Goal: Transaction & Acquisition: Book appointment/travel/reservation

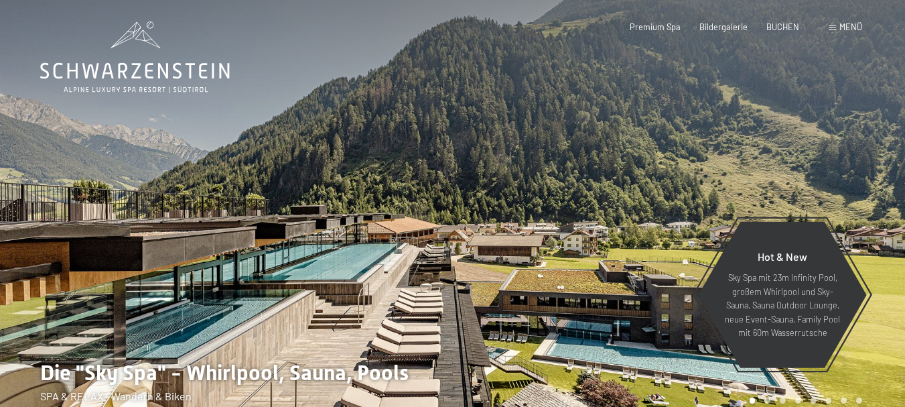
click at [835, 26] on span at bounding box center [832, 28] width 7 height 6
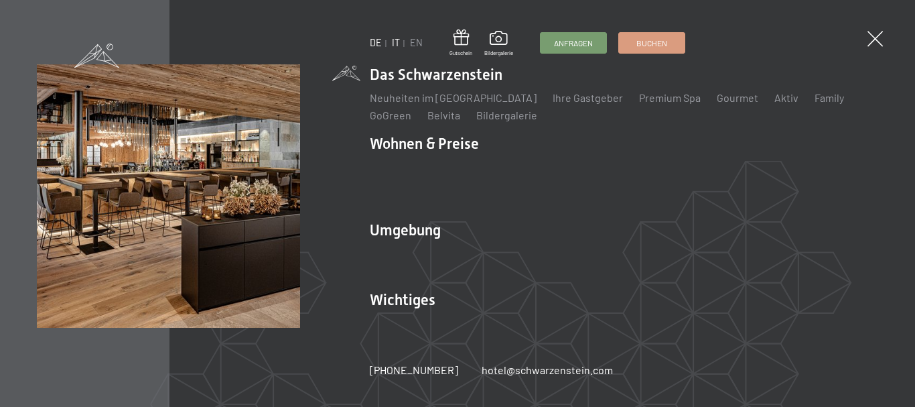
click at [394, 38] on link "IT" at bounding box center [396, 42] width 8 height 11
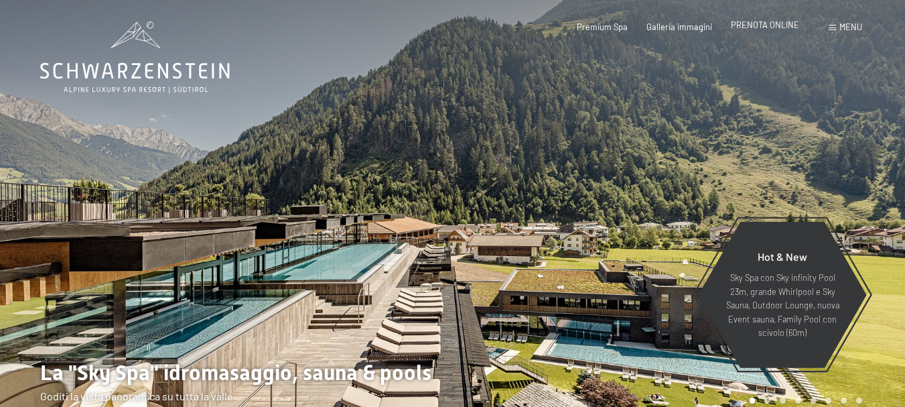
click at [753, 28] on span "PRENOTA ONLINE" at bounding box center [765, 24] width 68 height 11
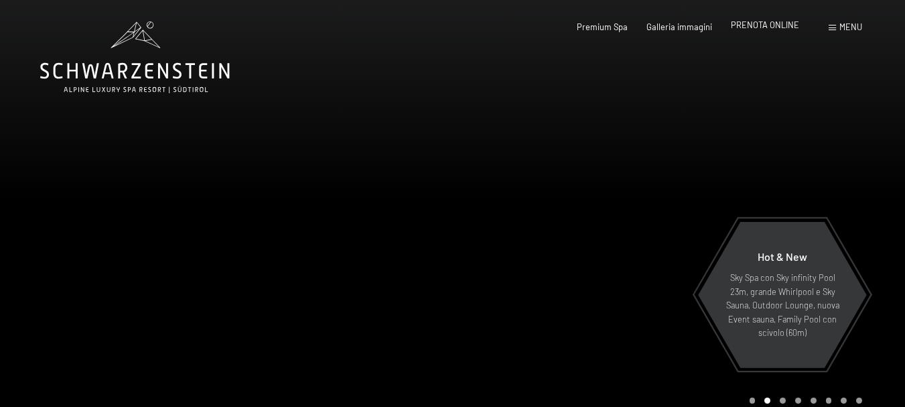
click at [749, 29] on span "PRENOTA ONLINE" at bounding box center [765, 24] width 68 height 11
click at [779, 31] on div "PRENOTA ONLINE" at bounding box center [765, 25] width 68 height 12
click at [754, 29] on span "PRENOTA ONLINE" at bounding box center [765, 24] width 68 height 11
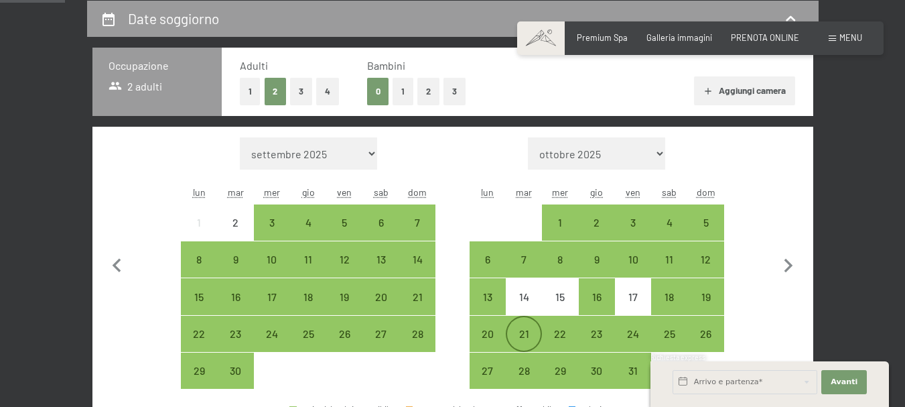
scroll to position [335, 0]
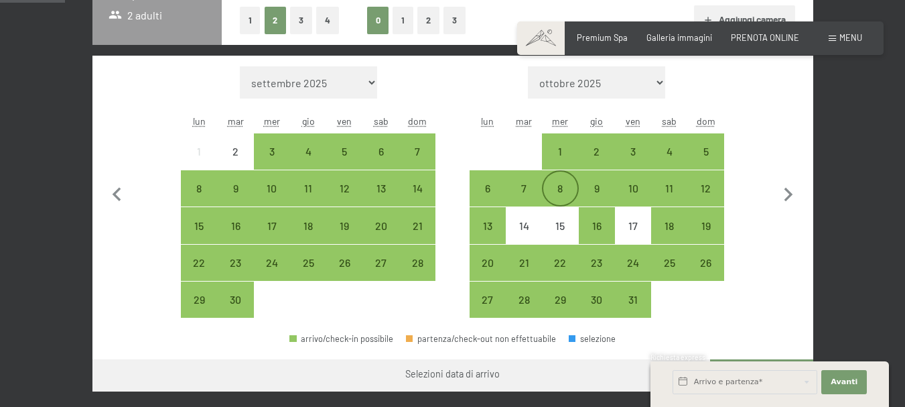
click at [557, 180] on div "8" at bounding box center [560, 189] width 34 height 34
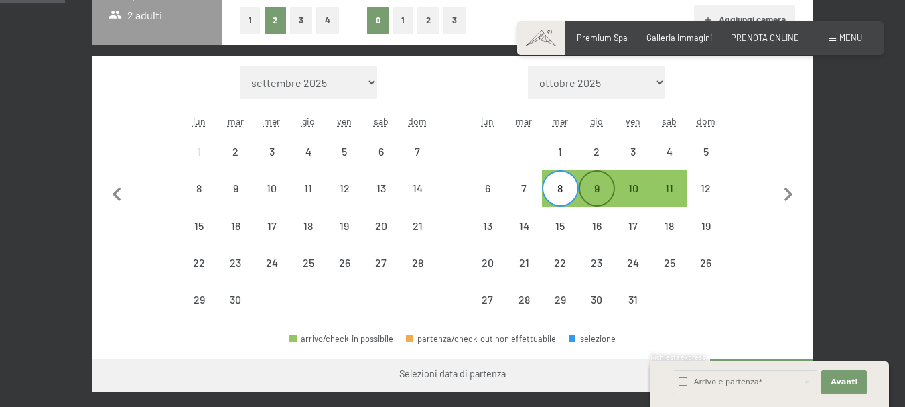
click at [592, 187] on div "9" at bounding box center [597, 200] width 34 height 34
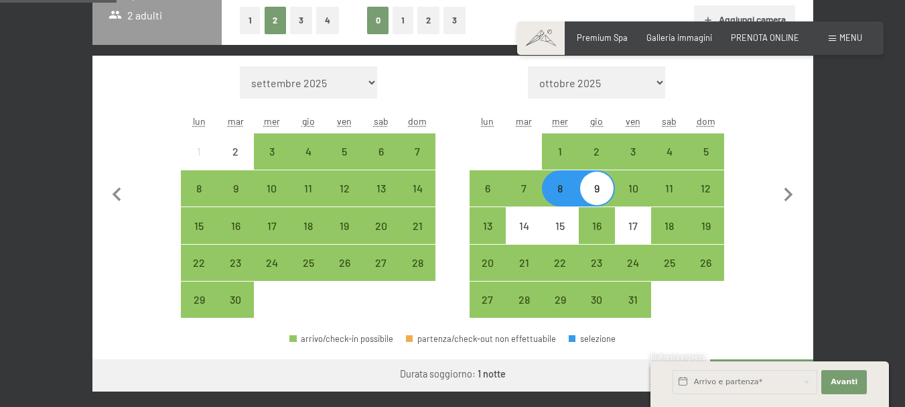
scroll to position [402, 0]
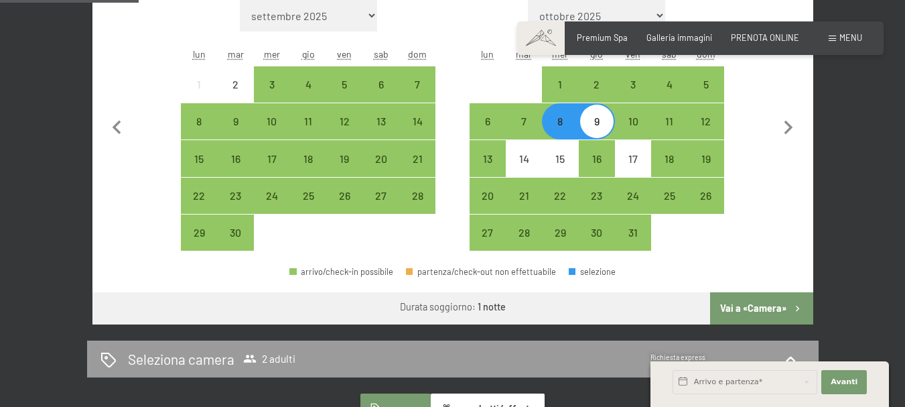
click at [749, 308] on button "Vai a «Camera»" at bounding box center [761, 308] width 103 height 32
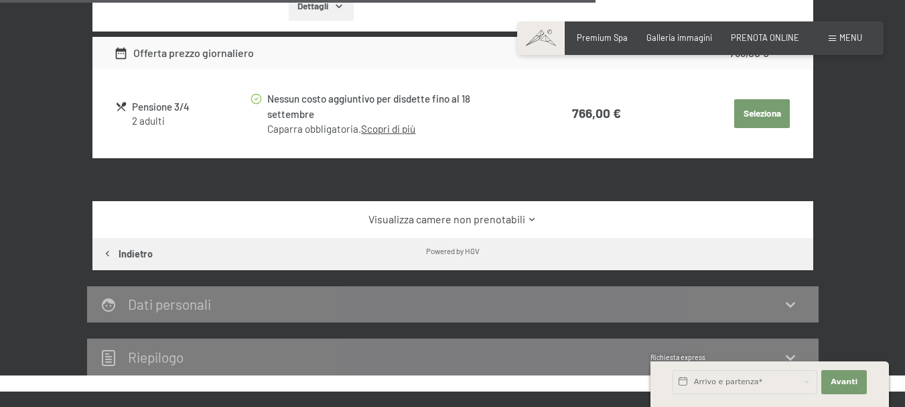
scroll to position [1487, 0]
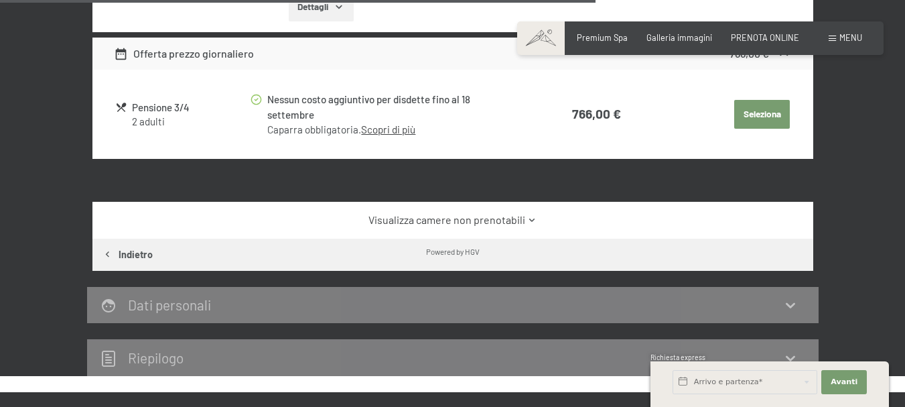
click at [515, 214] on link "Visualizza camere non prenotabili" at bounding box center [453, 219] width 678 height 15
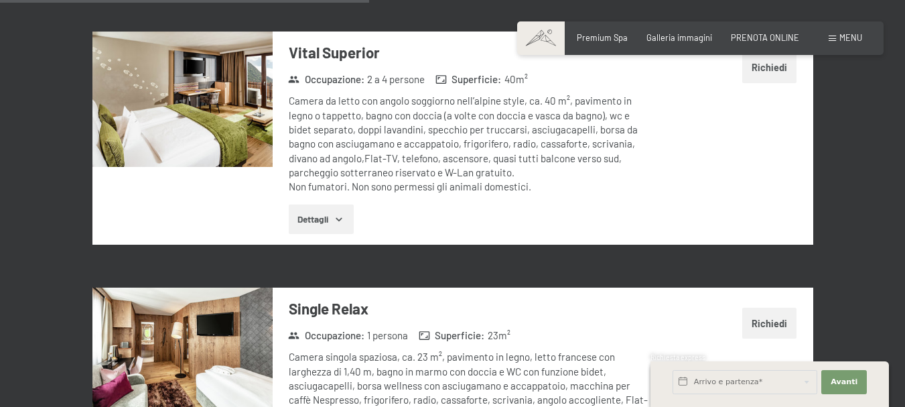
scroll to position [2039, 0]
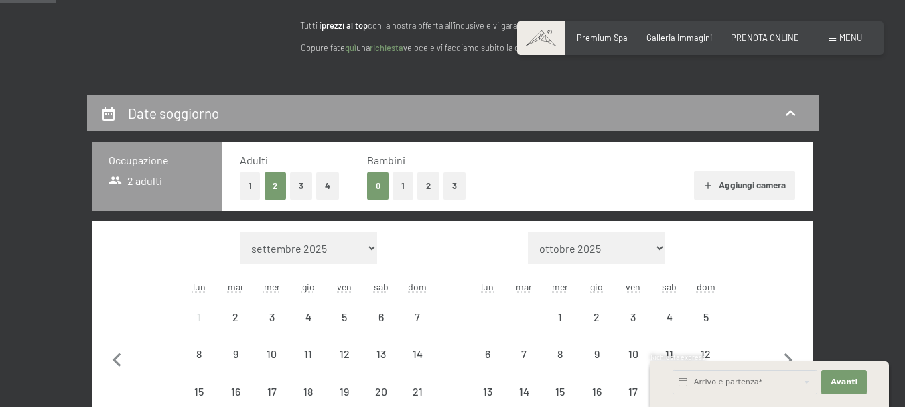
scroll to position [268, 0]
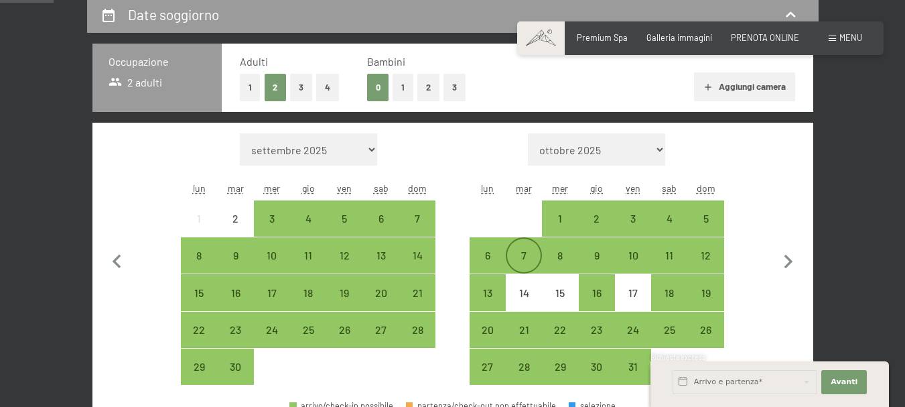
click at [519, 255] on div "7" at bounding box center [524, 267] width 34 height 34
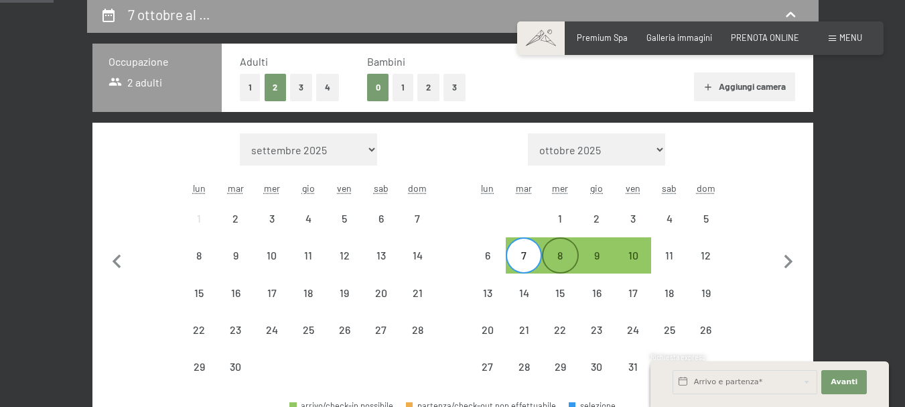
click at [554, 257] on div "8" at bounding box center [560, 267] width 34 height 34
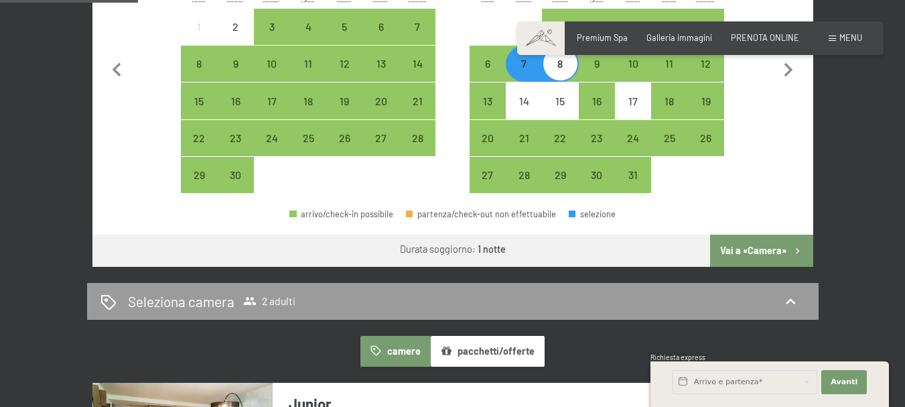
click at [761, 253] on button "Vai a «Camera»" at bounding box center [761, 251] width 103 height 32
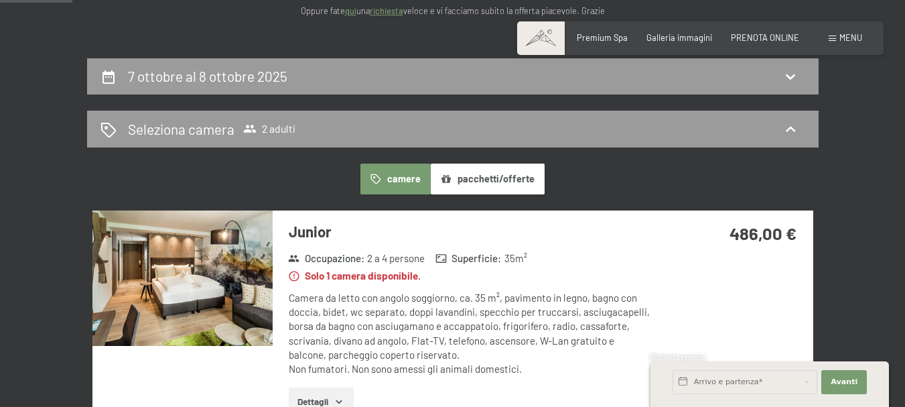
scroll to position [10, 0]
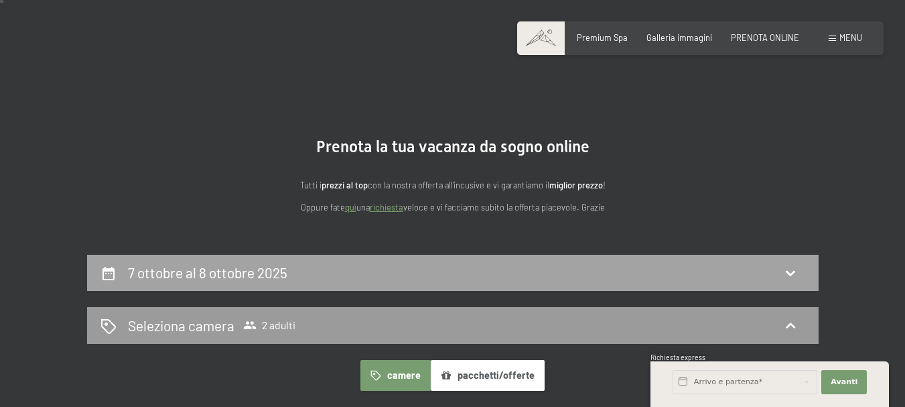
click at [184, 269] on h2 "7 ottobre al 8 ottobre 2025" at bounding box center [207, 272] width 159 height 17
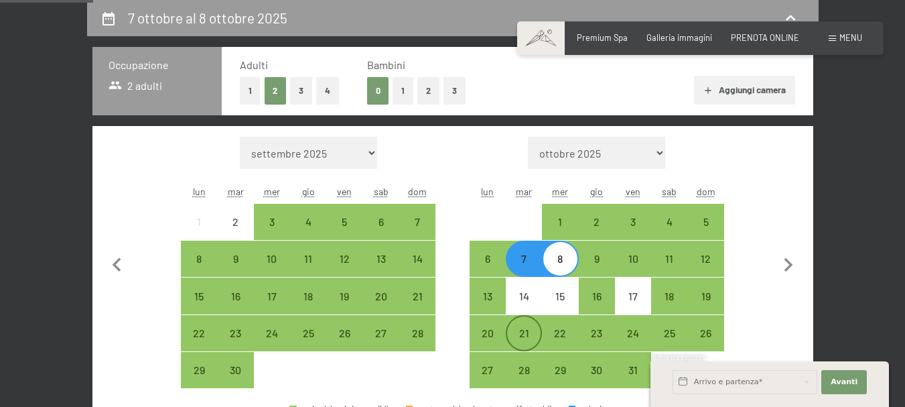
click at [531, 328] on div "21" at bounding box center [524, 345] width 34 height 34
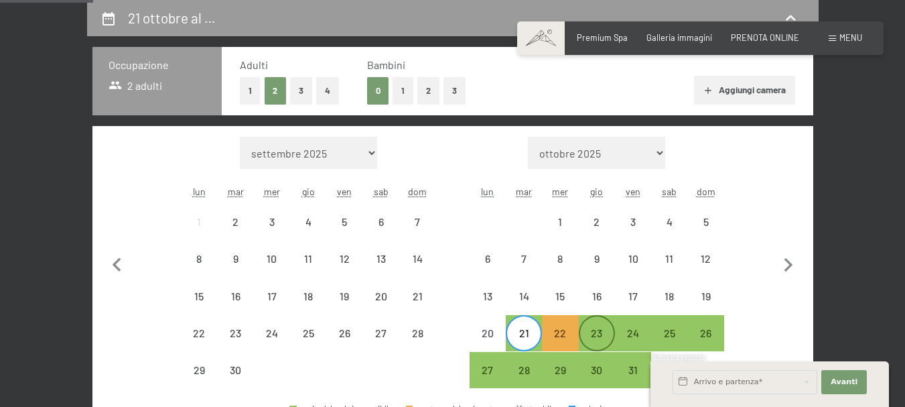
click at [584, 336] on div "23" at bounding box center [597, 345] width 34 height 34
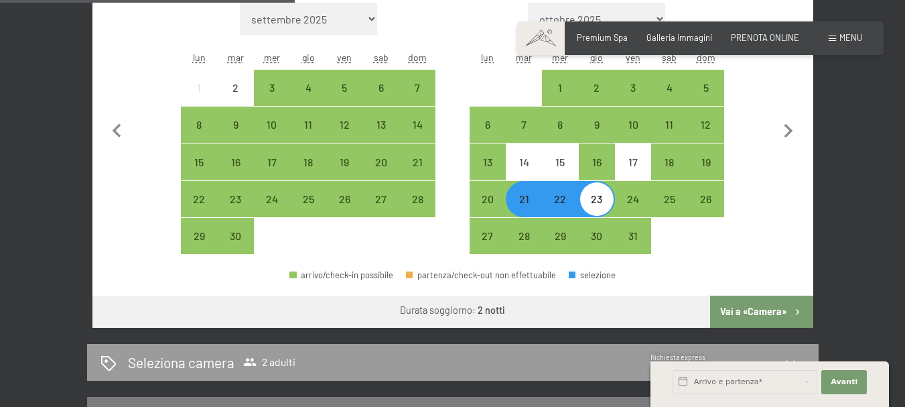
click at [751, 316] on button "Vai a «Camera»" at bounding box center [761, 312] width 103 height 32
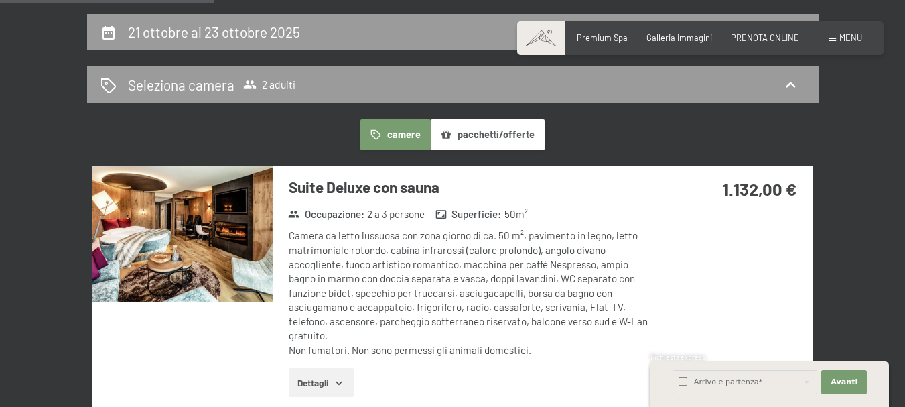
scroll to position [0, 0]
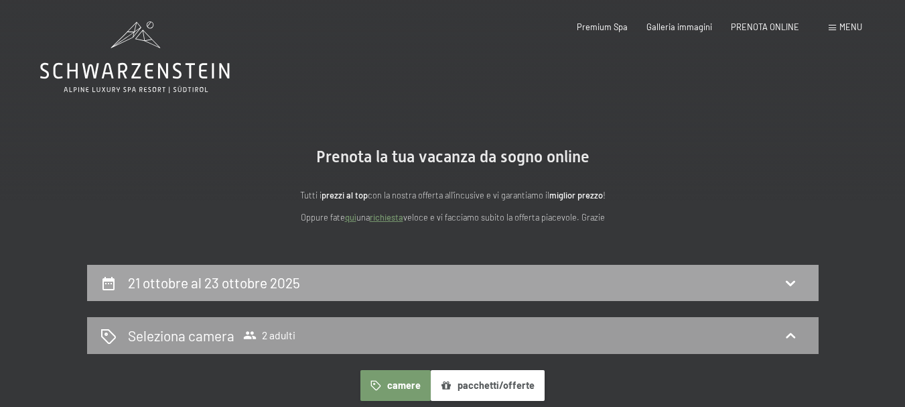
click at [385, 283] on div "21 ottobre al 23 ottobre 2025" at bounding box center [453, 282] width 705 height 19
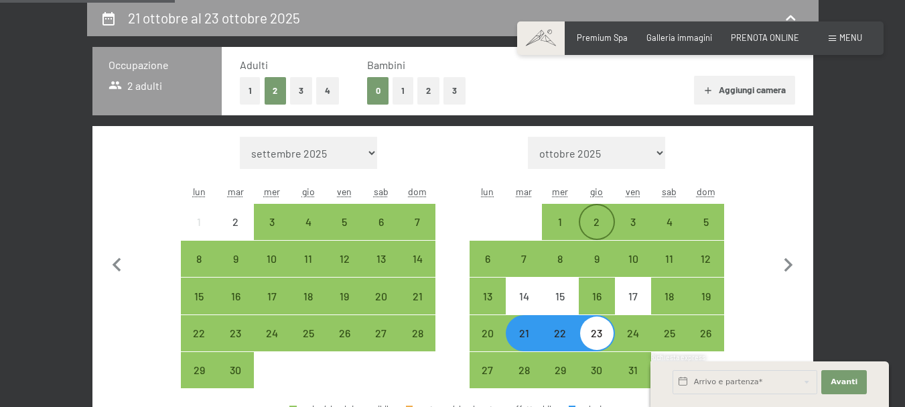
click at [590, 237] on div "2" at bounding box center [597, 233] width 34 height 34
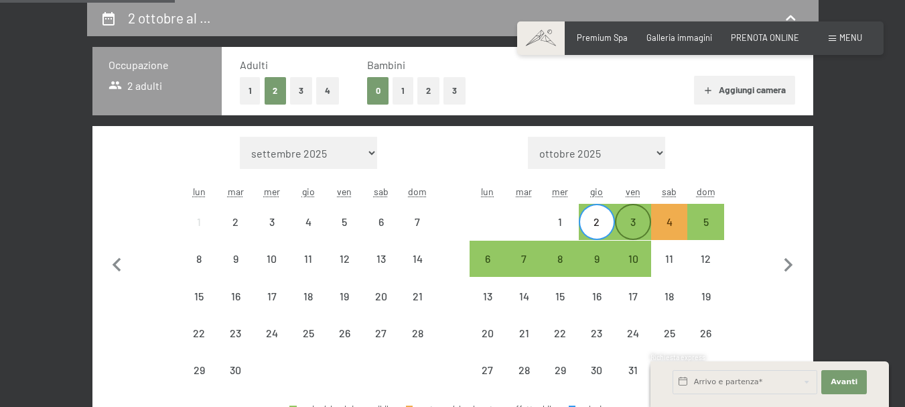
click at [638, 231] on div "3" at bounding box center [634, 233] width 34 height 34
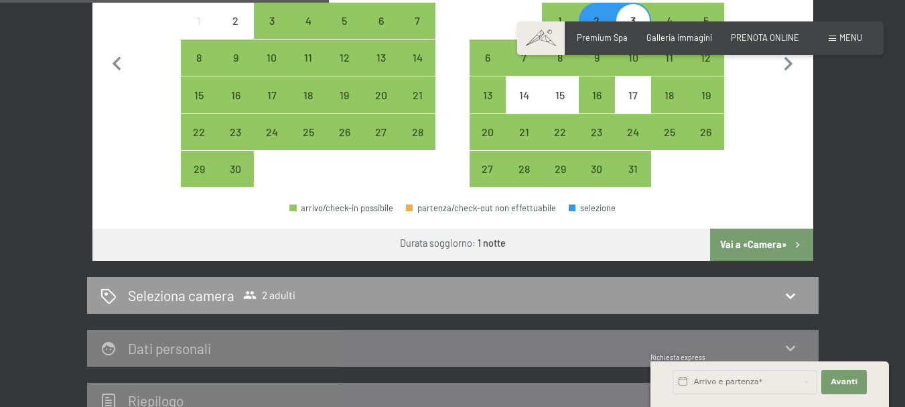
click at [734, 251] on button "Vai a «Camera»" at bounding box center [761, 245] width 103 height 32
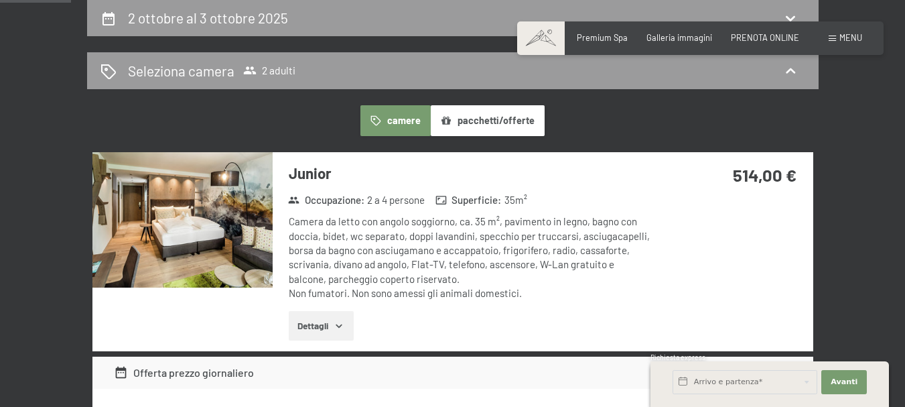
click at [413, 129] on button "camere" at bounding box center [396, 120] width 70 height 31
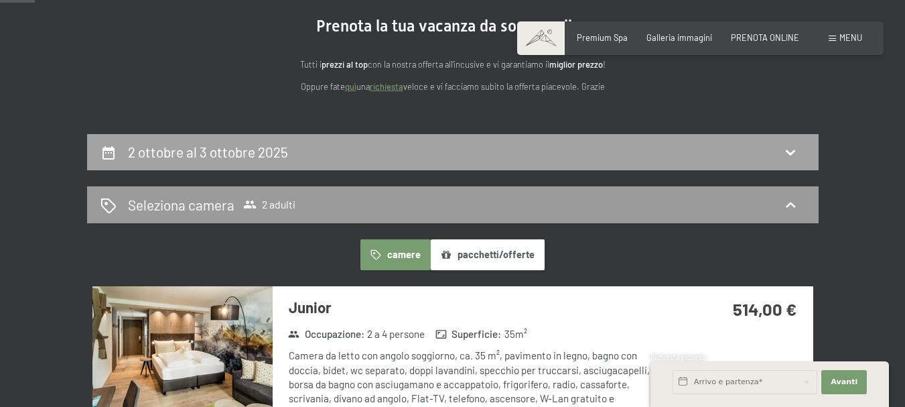
click at [393, 147] on div "2 ottobre al 3 ottobre 2025" at bounding box center [453, 151] width 705 height 19
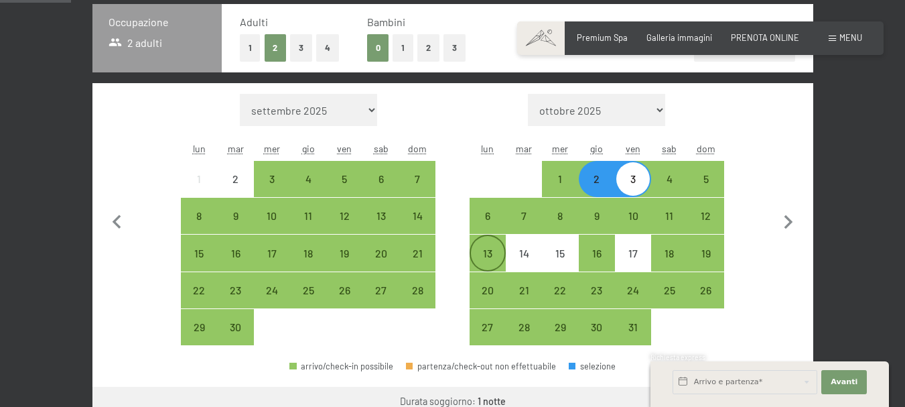
scroll to position [332, 0]
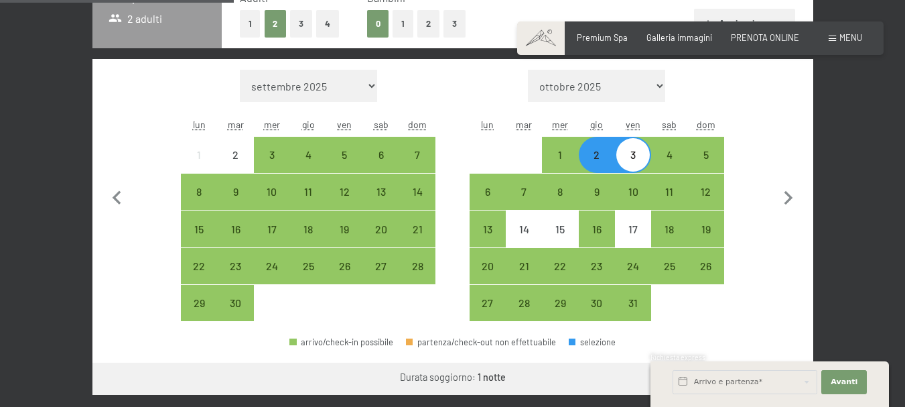
click at [543, 204] on div "8" at bounding box center [560, 192] width 36 height 36
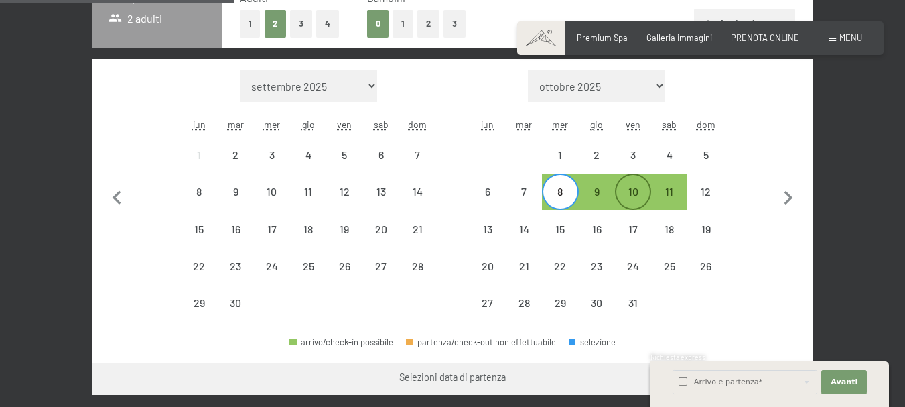
click at [646, 194] on div "10" at bounding box center [634, 203] width 34 height 34
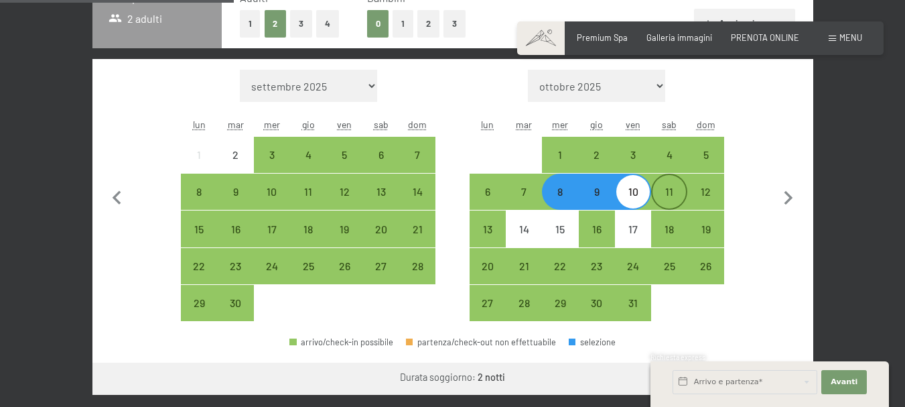
click at [678, 200] on div "11" at bounding box center [670, 203] width 34 height 34
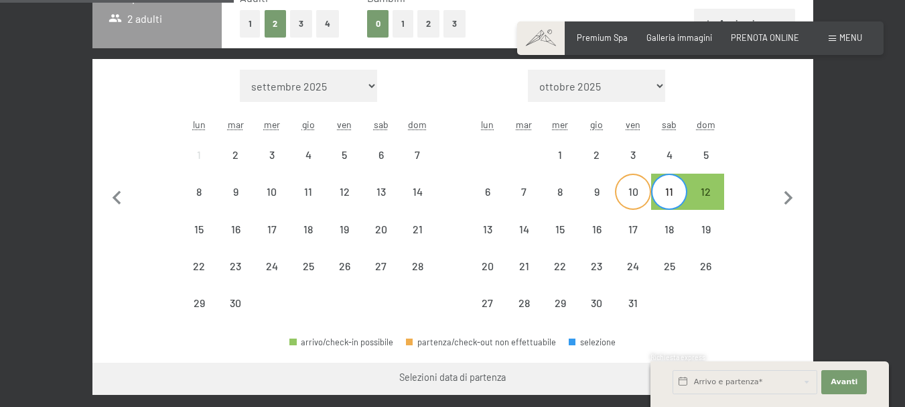
click at [627, 200] on div "10" at bounding box center [634, 203] width 34 height 34
click at [676, 198] on div "11" at bounding box center [670, 203] width 34 height 34
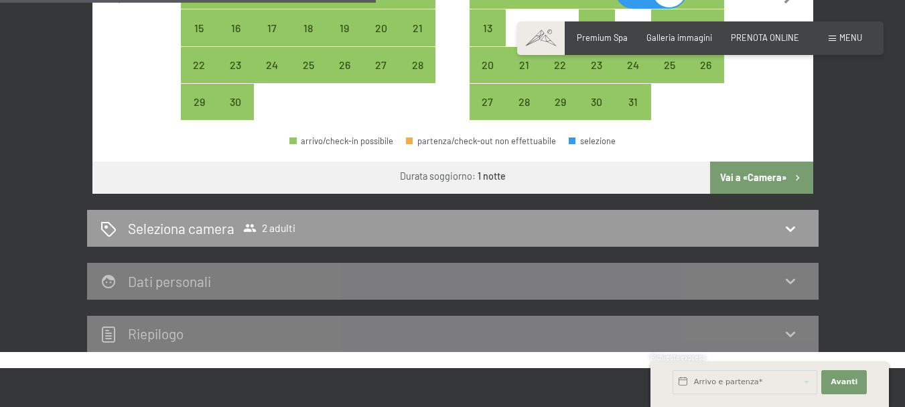
click at [737, 190] on button "Vai a «Camera»" at bounding box center [761, 178] width 103 height 32
